Goal: Task Accomplishment & Management: Use online tool/utility

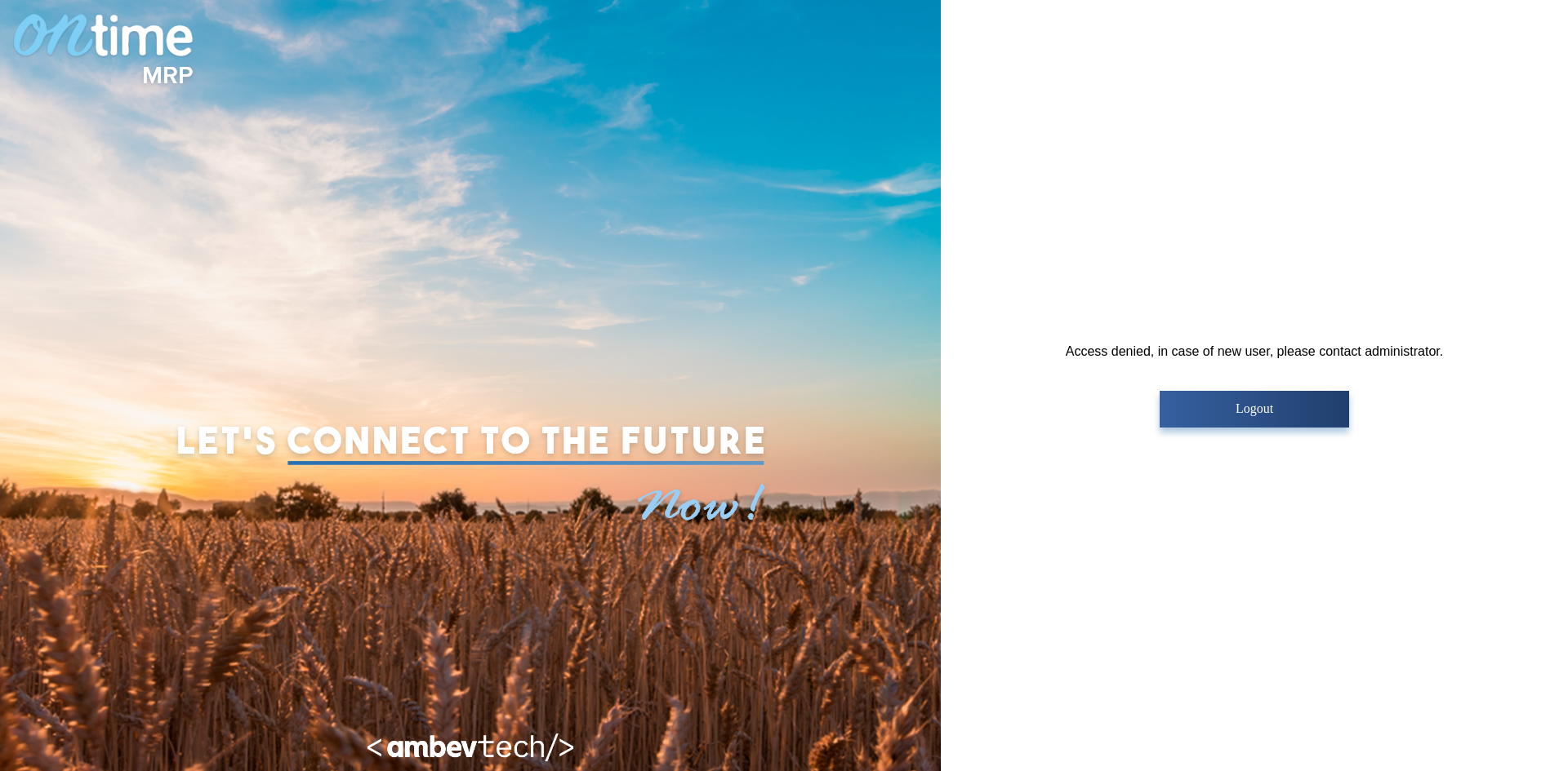
click at [1228, 409] on p "Logout" at bounding box center [1254, 408] width 179 height 14
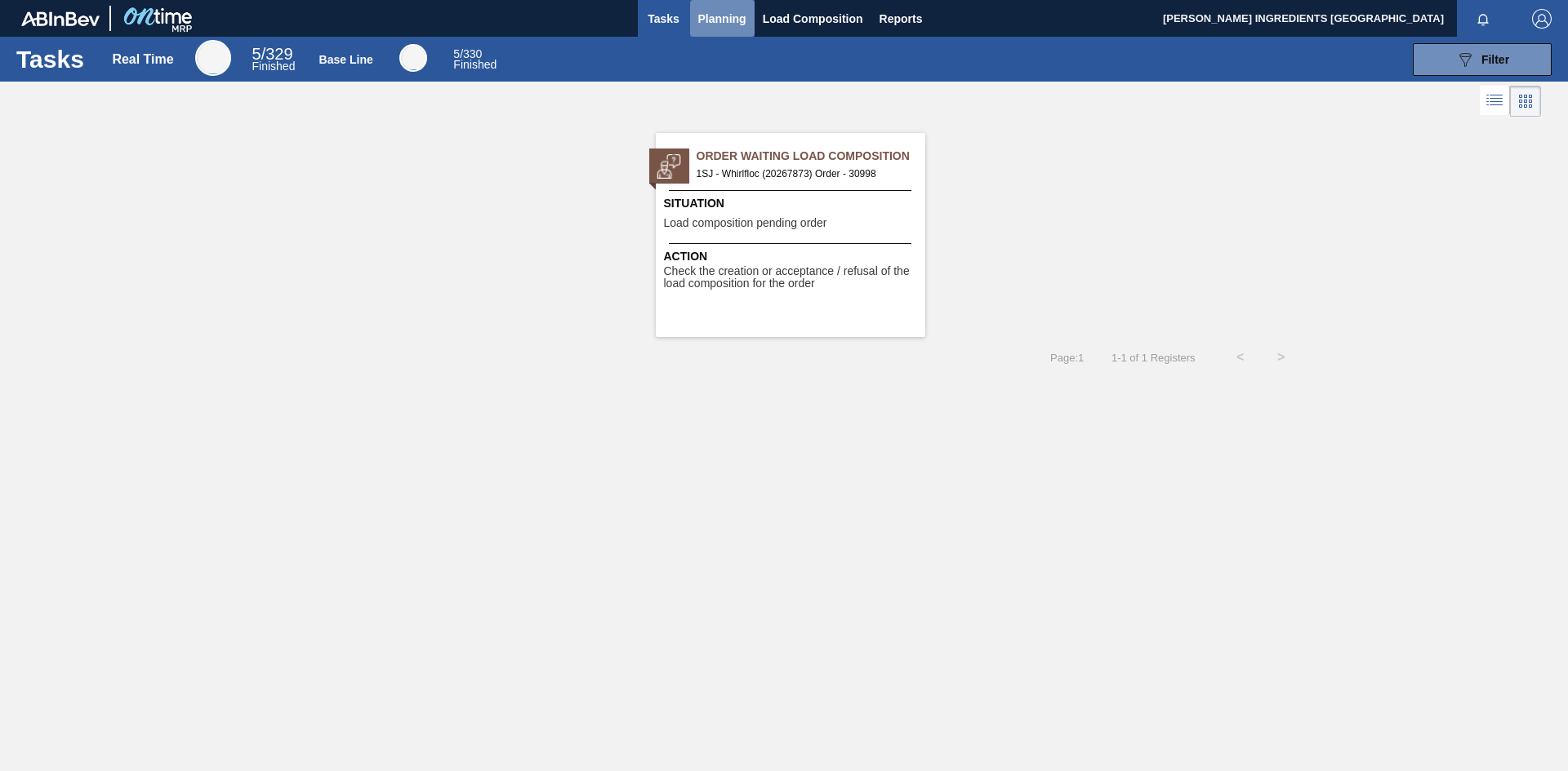
click at [728, 24] on span "Planning" at bounding box center [722, 18] width 48 height 19
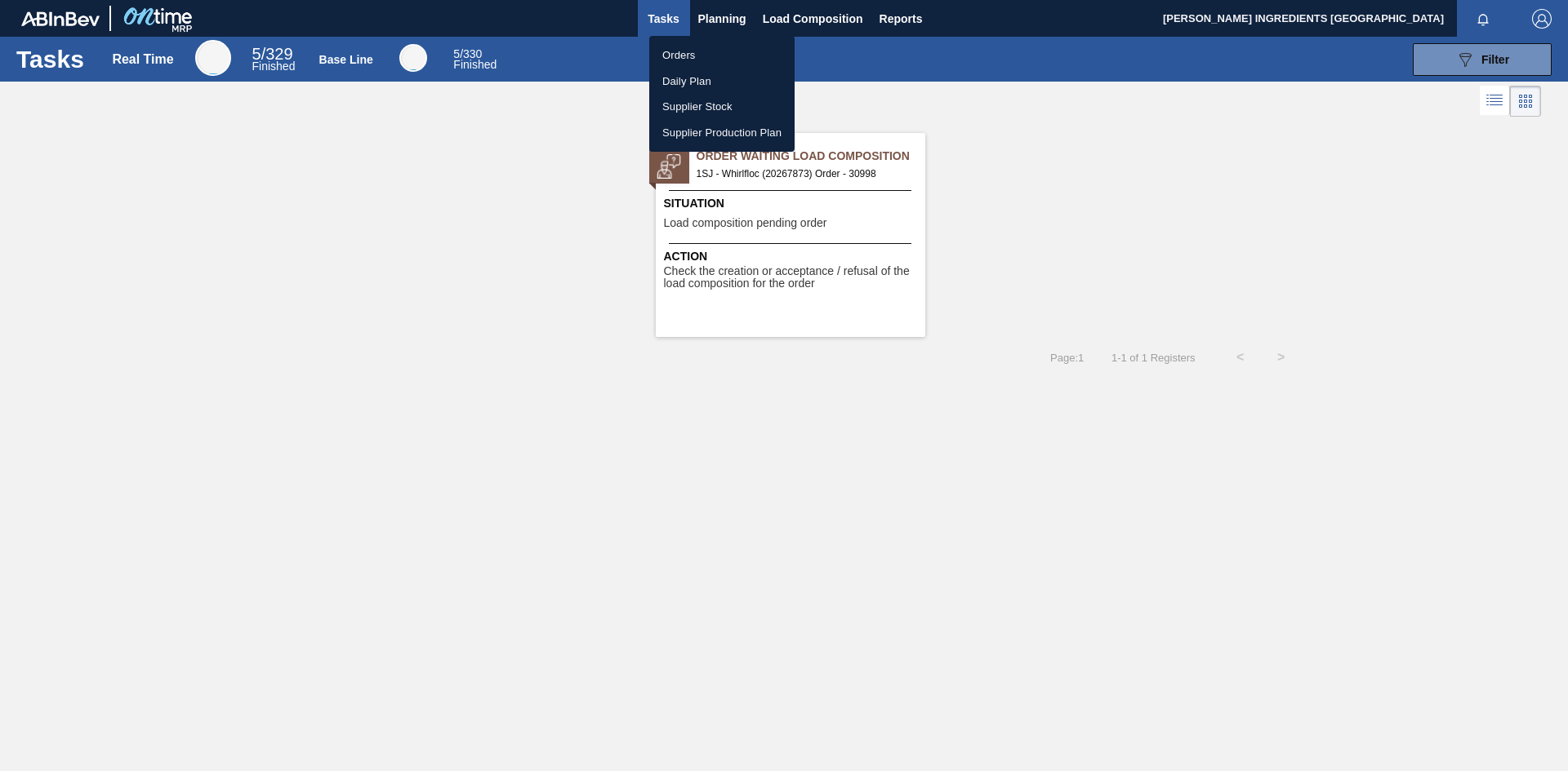
click at [683, 55] on li "Orders" at bounding box center [721, 55] width 145 height 26
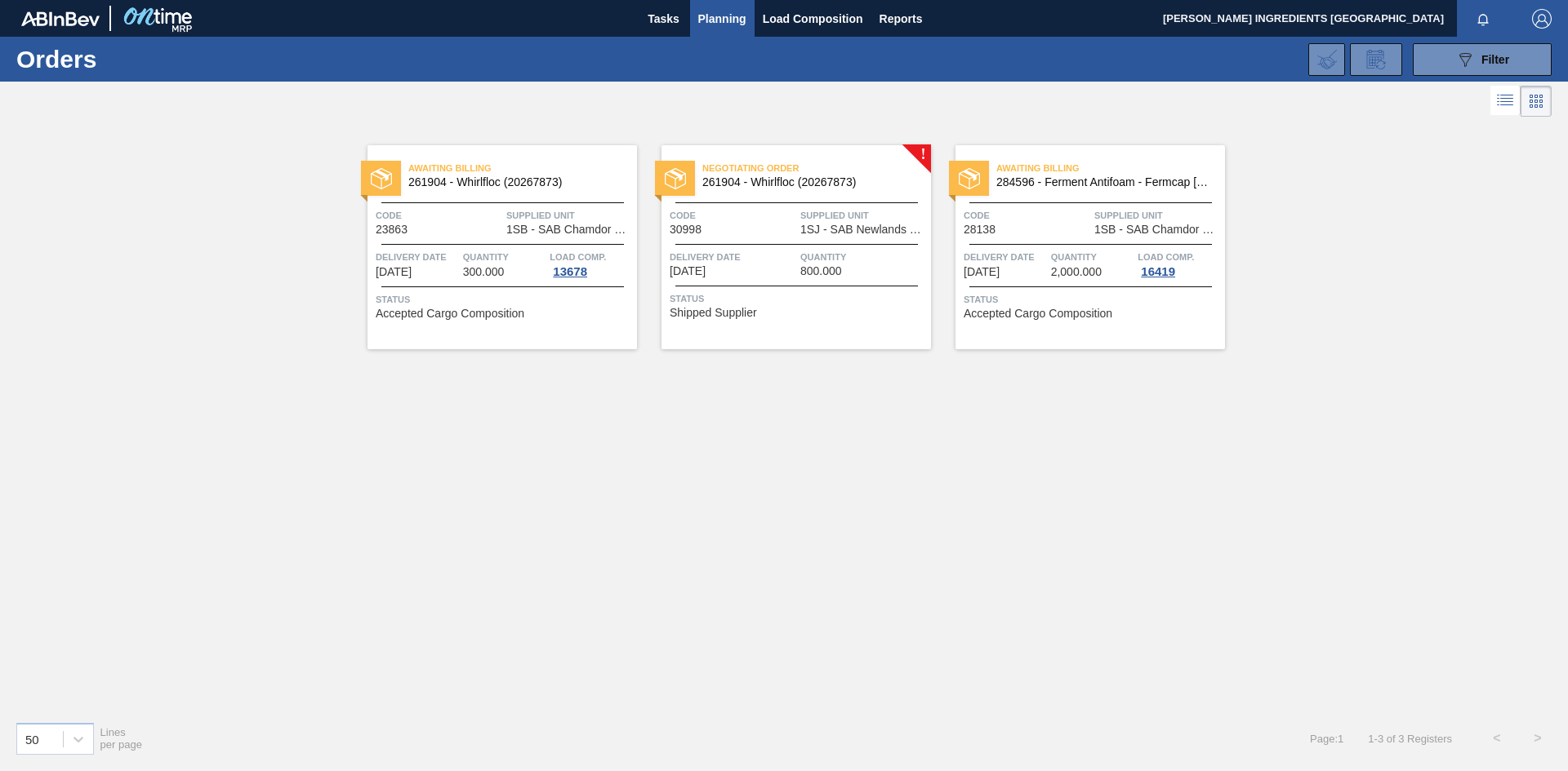
click at [780, 258] on span "Delivery Date" at bounding box center [732, 257] width 126 height 16
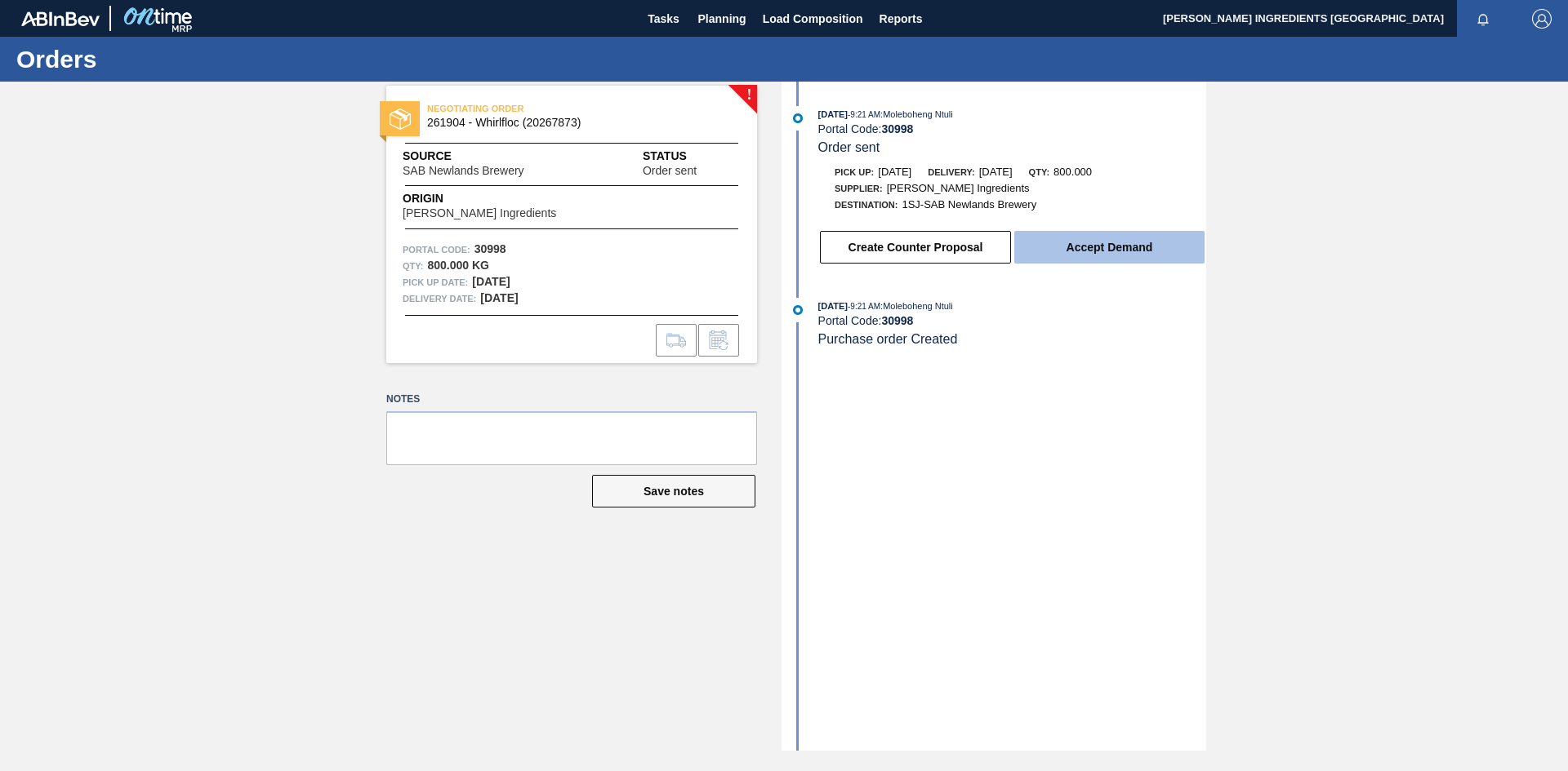
click at [1117, 247] on button "Accept Demand" at bounding box center [1110, 247] width 191 height 33
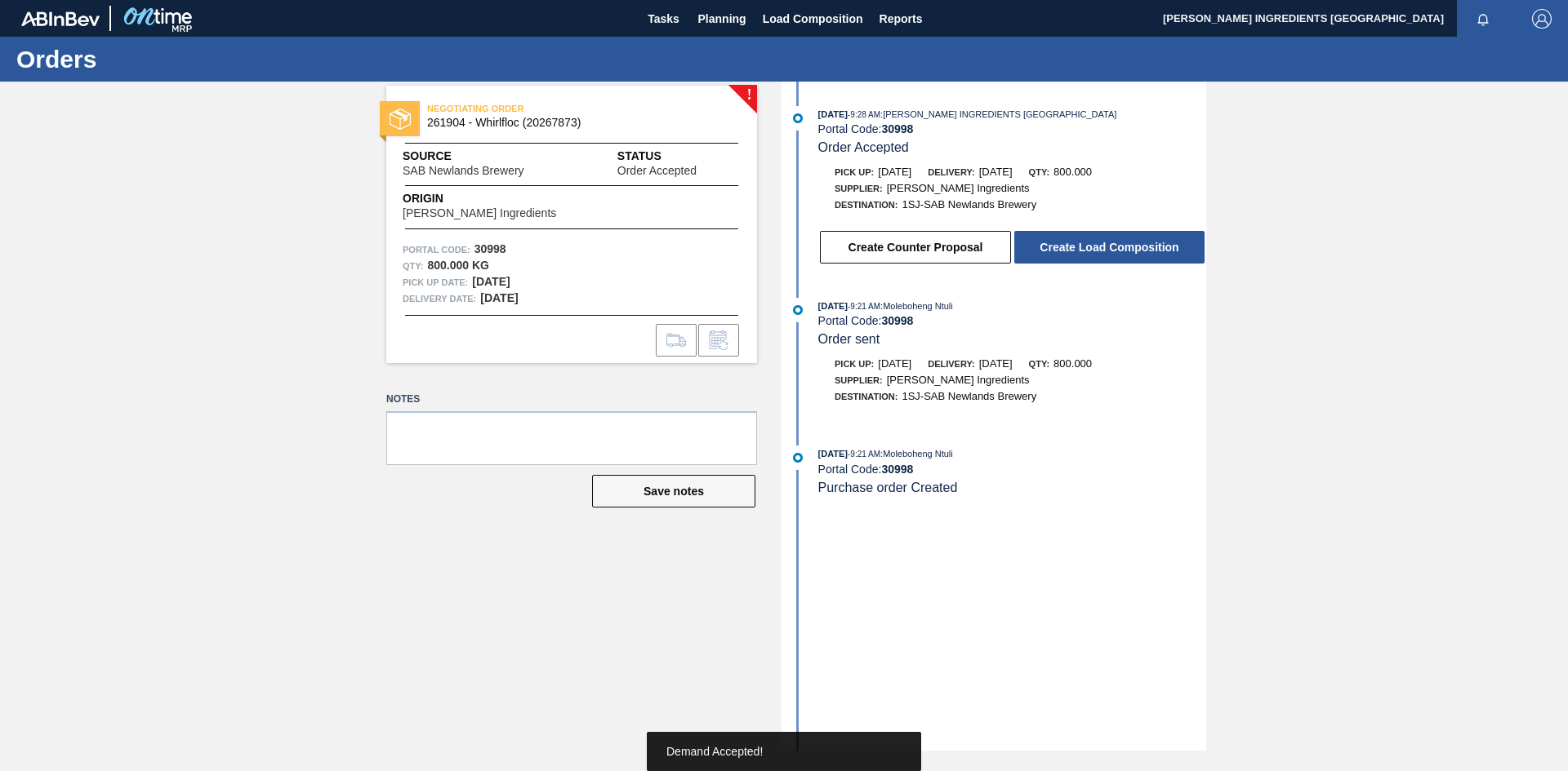
click at [1117, 247] on button "Create Load Composition" at bounding box center [1110, 247] width 191 height 33
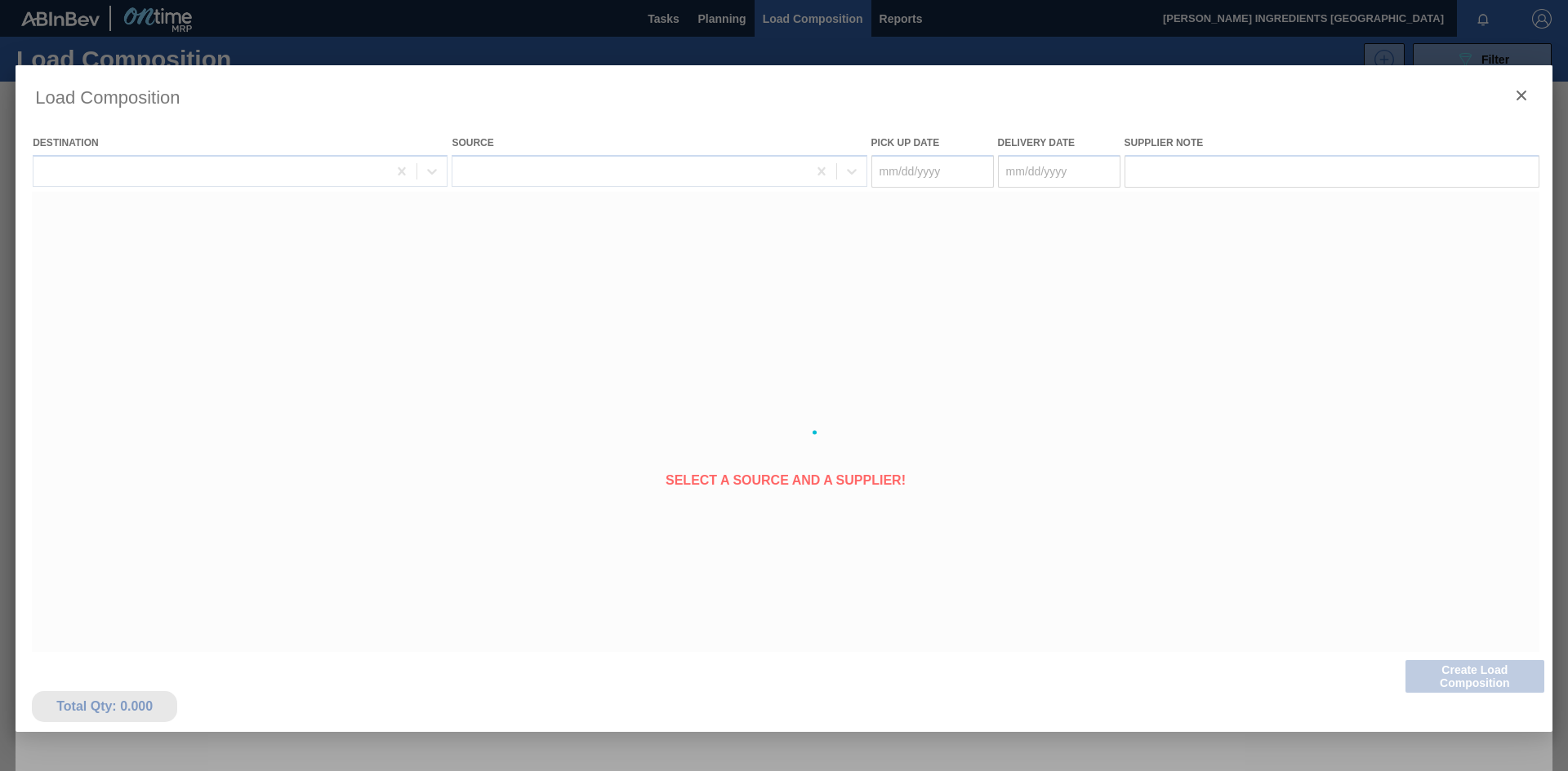
type Date "08/23/2025"
type Date "08/24/2025"
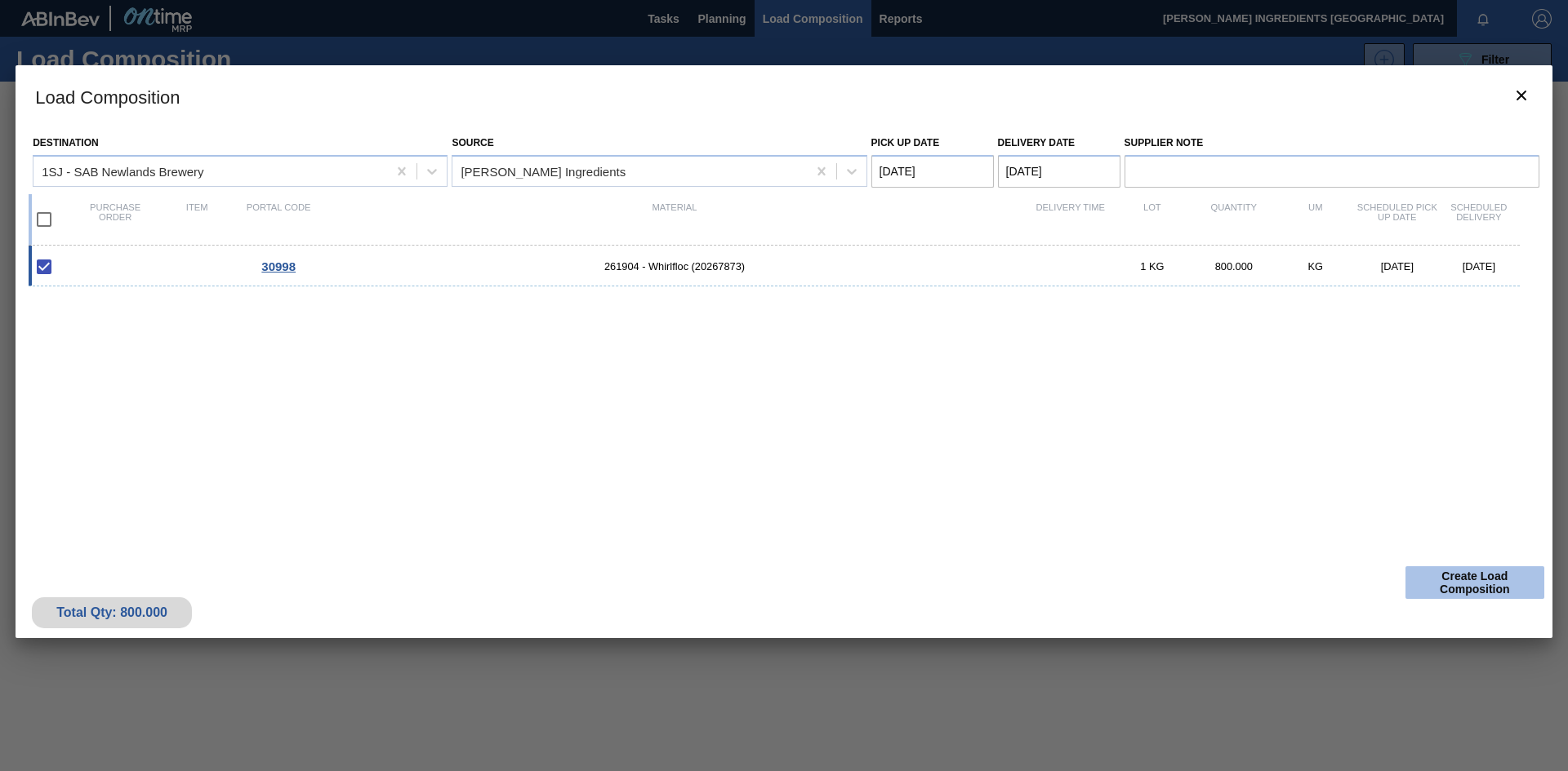
click at [1466, 574] on button "Create Load Composition" at bounding box center [1475, 583] width 139 height 33
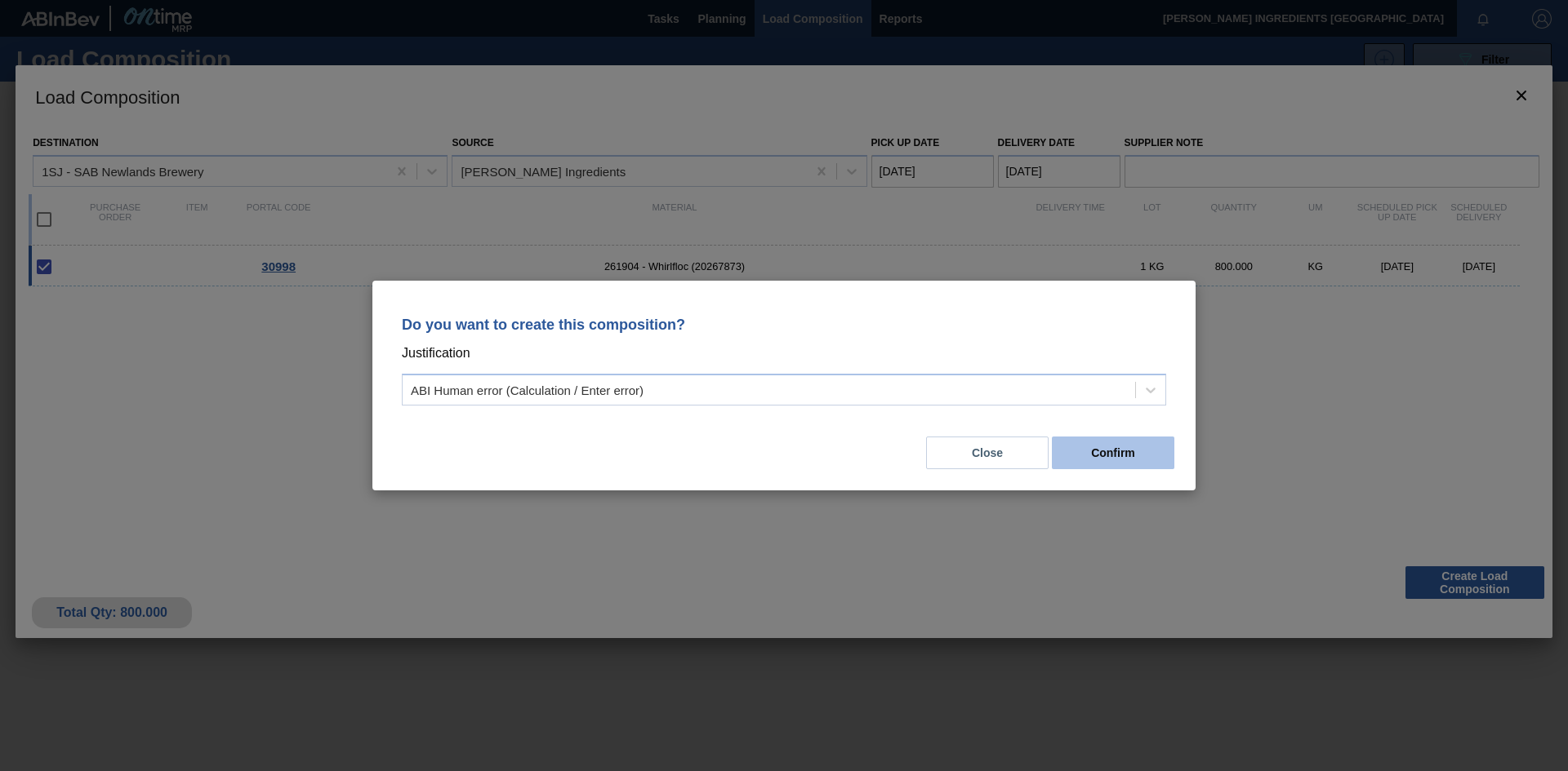
click at [1119, 462] on button "Confirm" at bounding box center [1112, 453] width 122 height 33
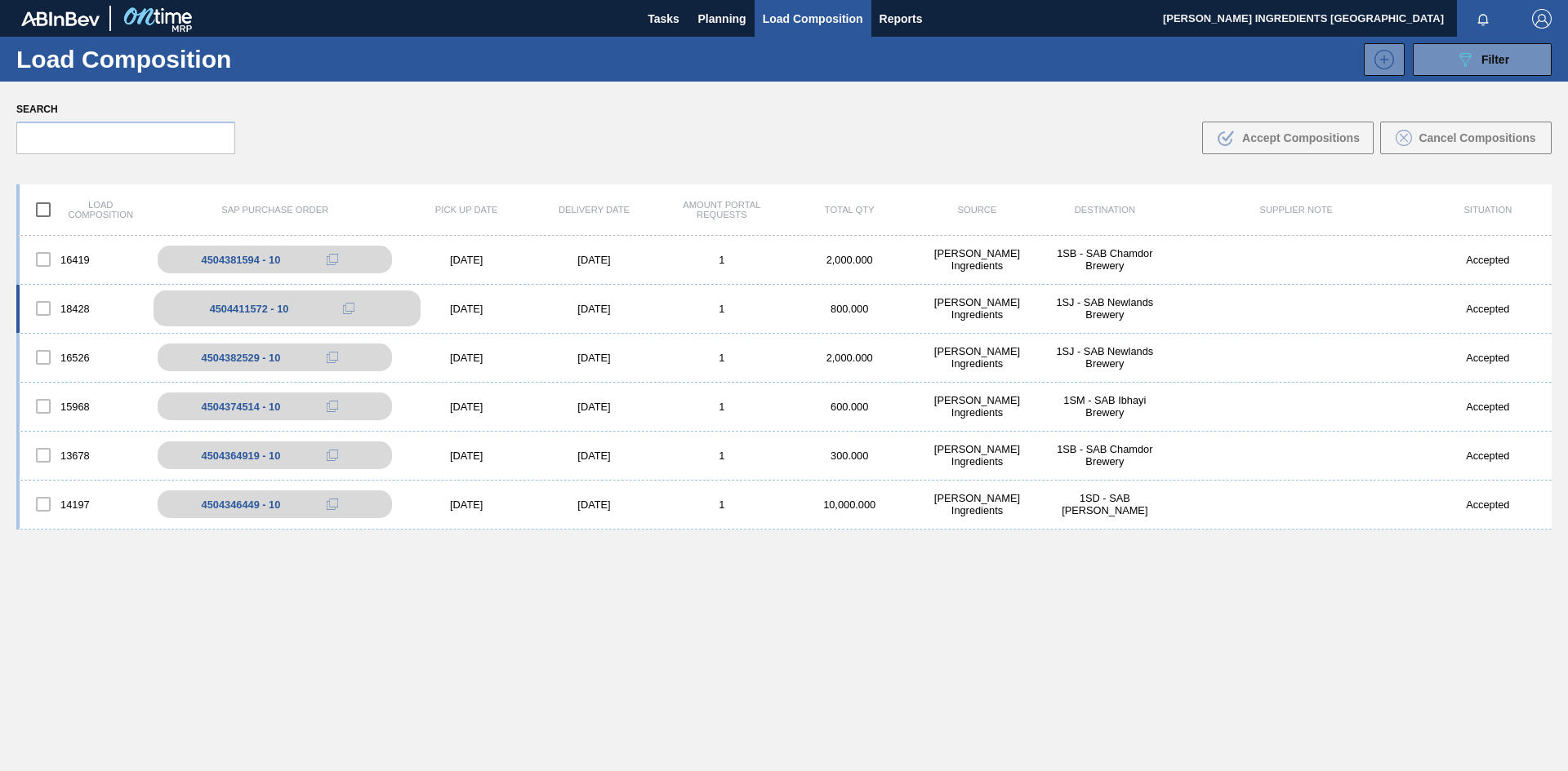
click at [236, 309] on div "4504411572 - 10" at bounding box center [249, 309] width 79 height 13
click at [731, 19] on span "Planning" at bounding box center [722, 18] width 48 height 19
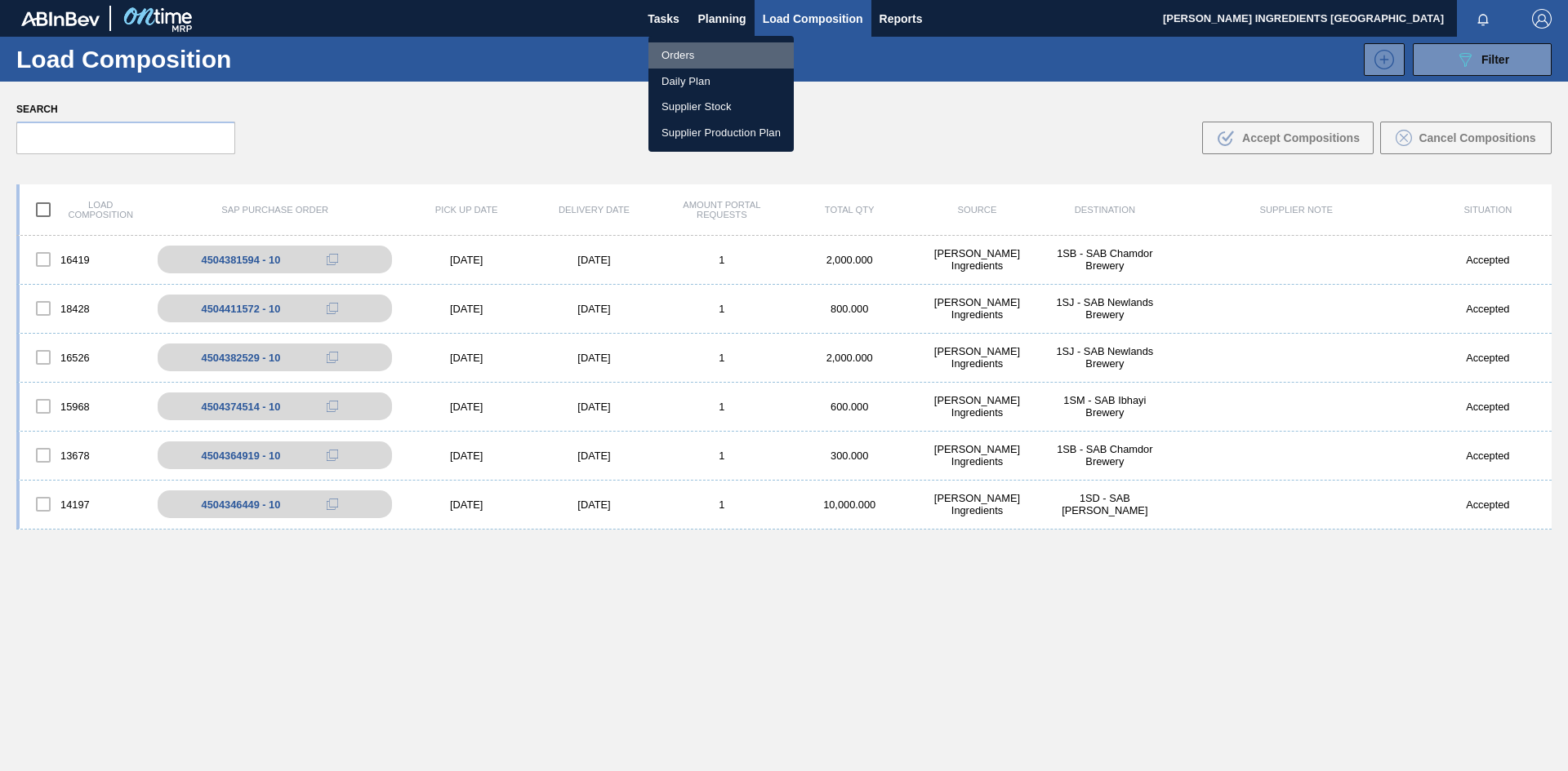
click at [688, 57] on li "Orders" at bounding box center [720, 55] width 145 height 26
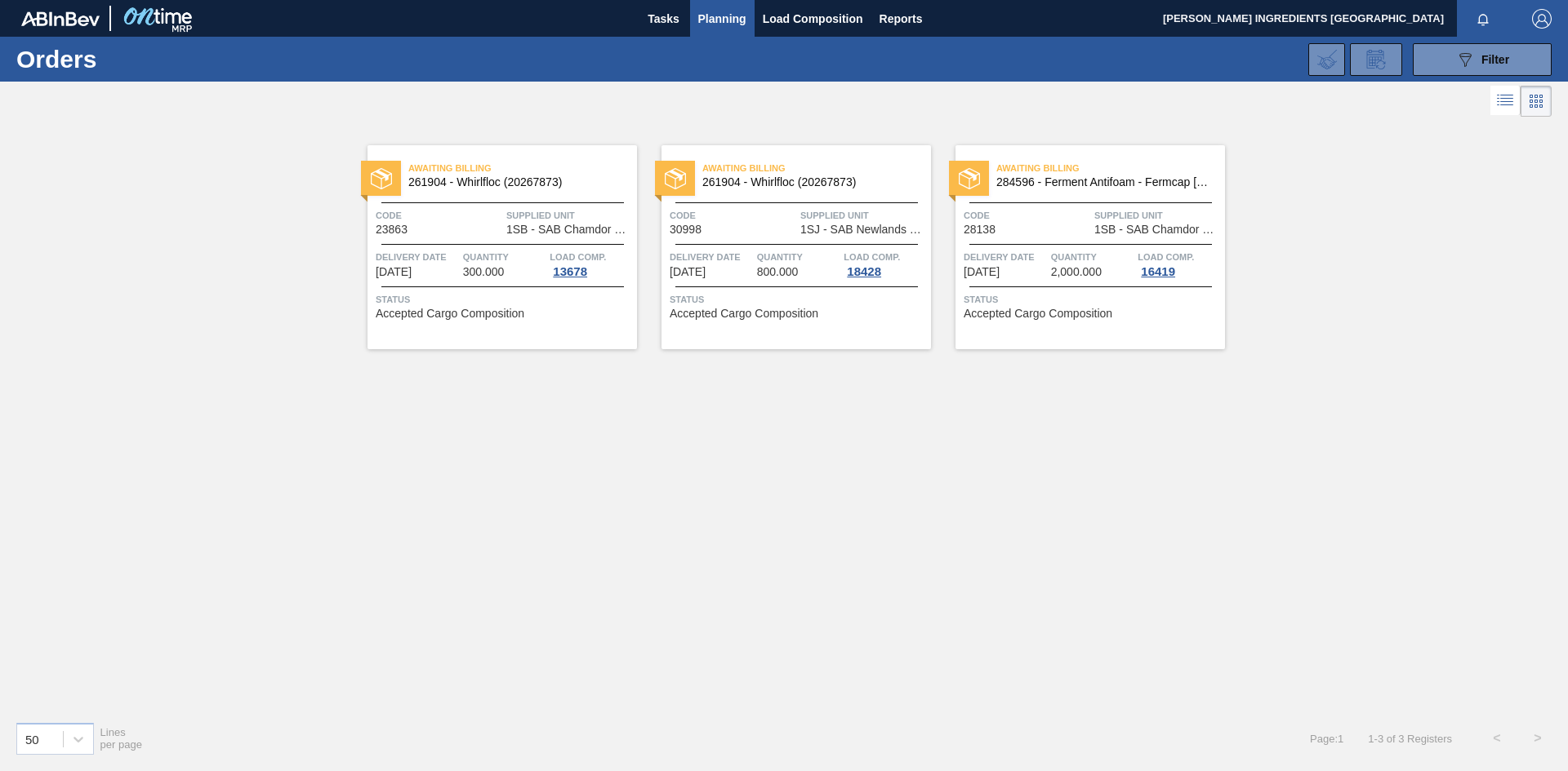
click at [757, 272] on span "800.000" at bounding box center [777, 271] width 41 height 13
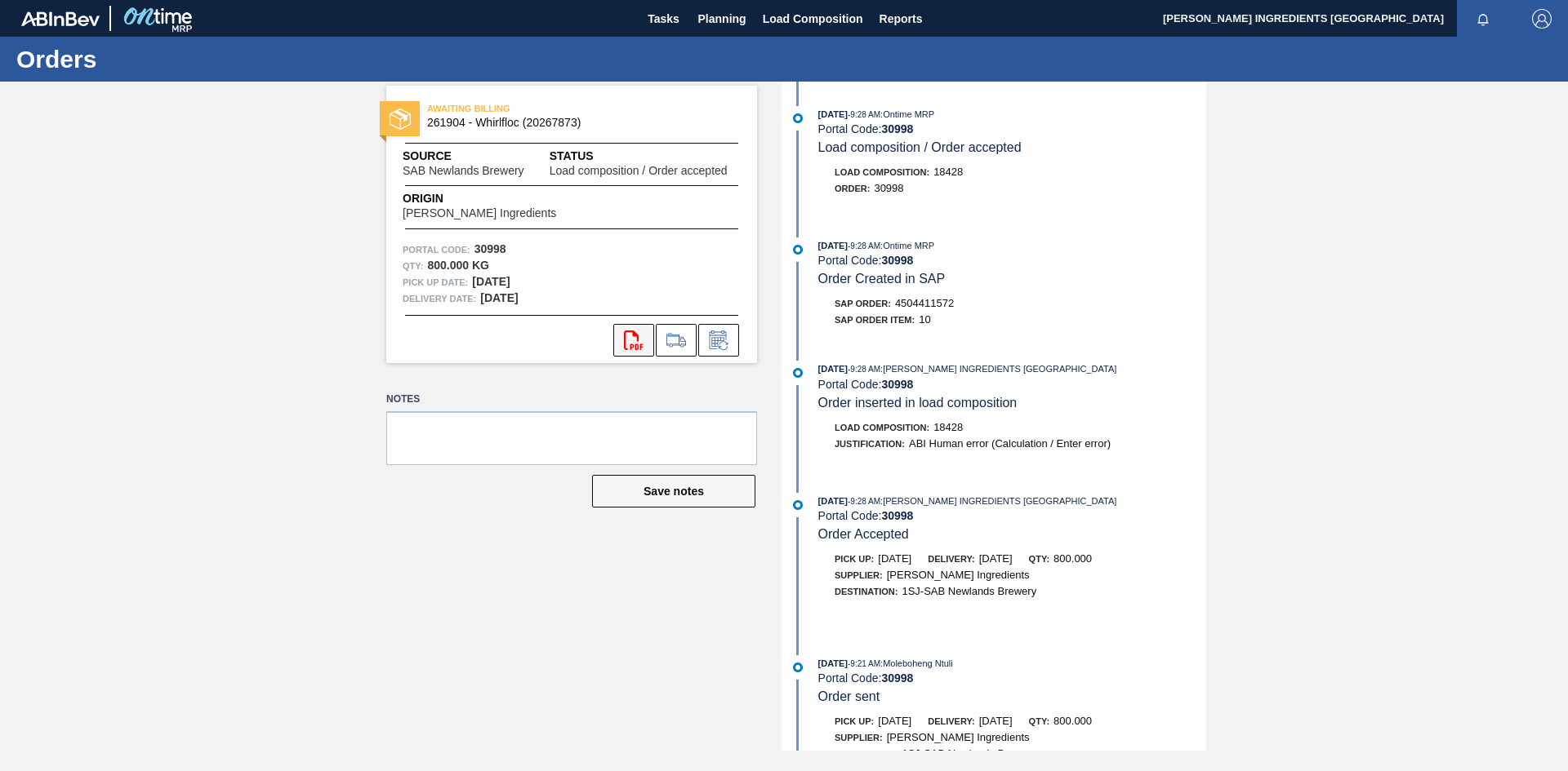
click at [632, 344] on icon "svg{fill:#ff0000}" at bounding box center [634, 340] width 19 height 19
